Goal: Information Seeking & Learning: Learn about a topic

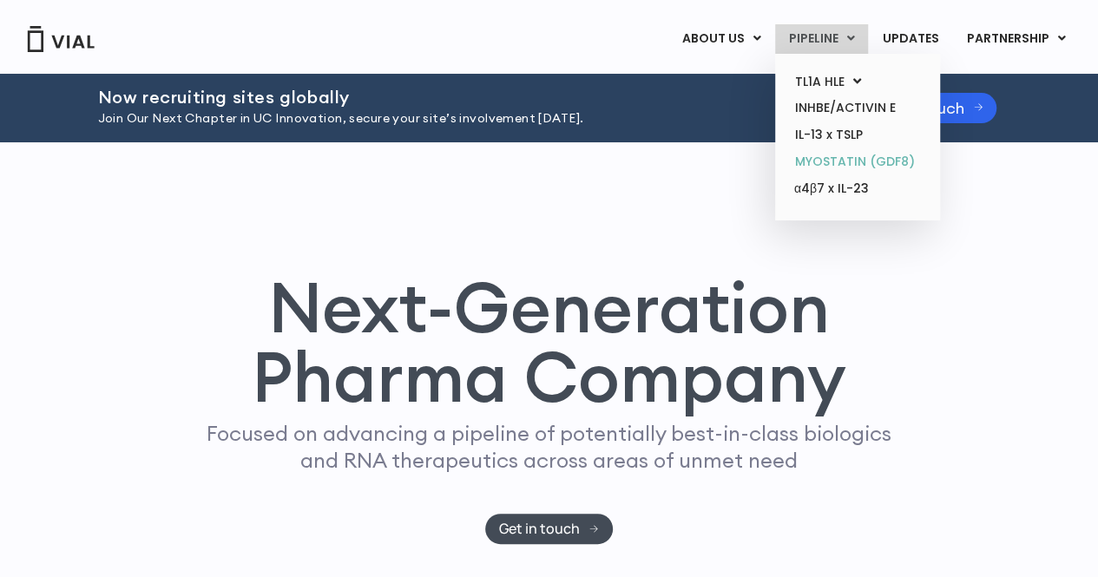
click at [835, 157] on link "MYOSTATIN (GDF8)" at bounding box center [857, 161] width 152 height 27
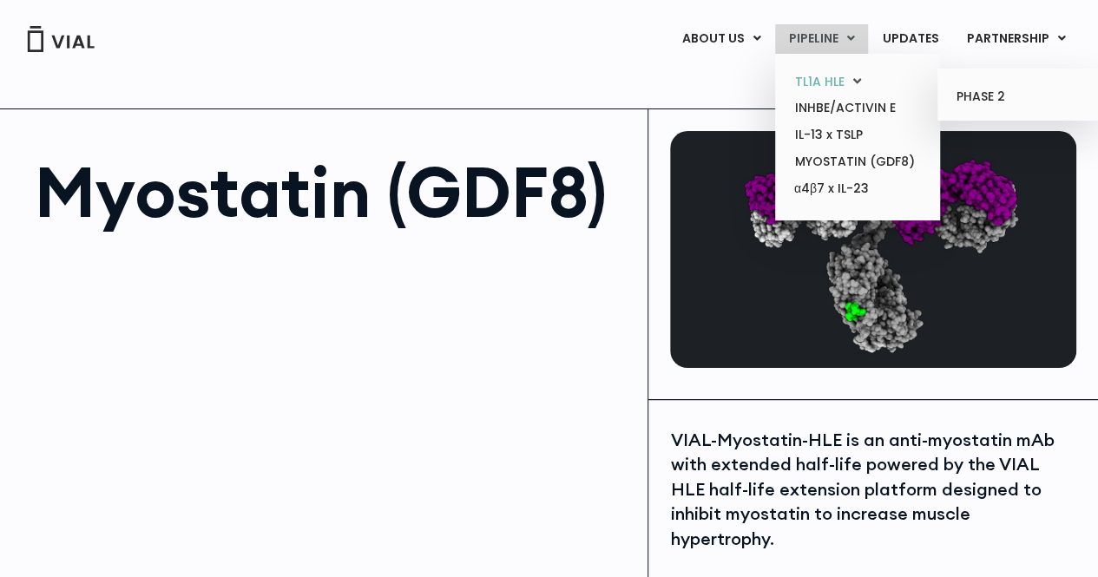
click at [841, 81] on link "TL1A HLE" at bounding box center [857, 82] width 152 height 27
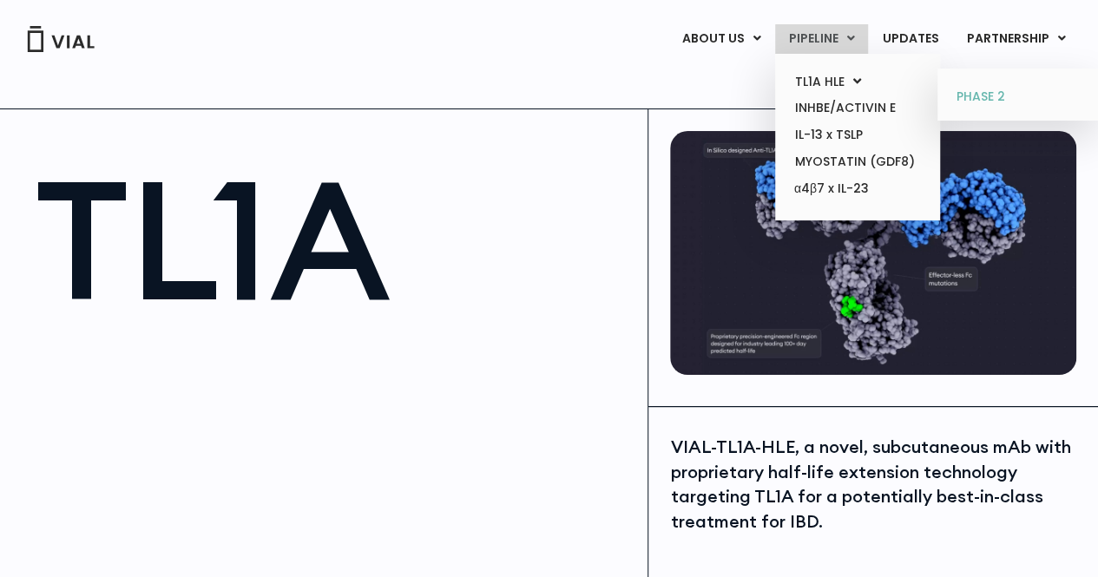
click at [998, 97] on link "PHASE 2" at bounding box center [1020, 97] width 152 height 28
